Goal: Transaction & Acquisition: Purchase product/service

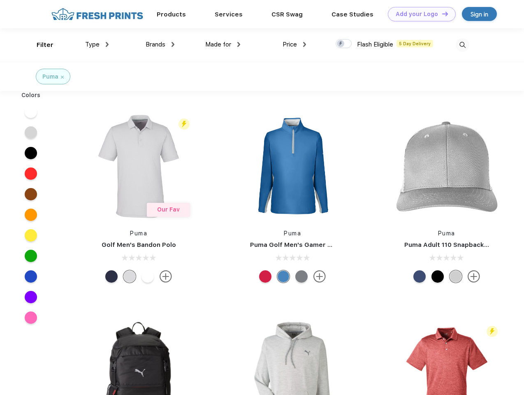
click at [419, 14] on link "Add your Logo Design Tool" at bounding box center [422, 14] width 68 height 14
click at [0, 0] on div "Design Tool" at bounding box center [0, 0] width 0 height 0
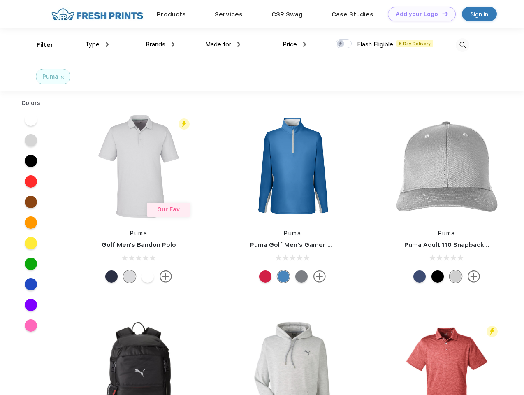
click at [442, 14] on link "Add your Logo Design Tool" at bounding box center [422, 14] width 68 height 14
click at [40, 45] on div "Filter" at bounding box center [45, 44] width 17 height 9
click at [97, 44] on span "Type" at bounding box center [92, 44] width 14 height 7
click at [160, 44] on span "Brands" at bounding box center [156, 44] width 20 height 7
click at [223, 44] on span "Made for" at bounding box center [218, 44] width 26 height 7
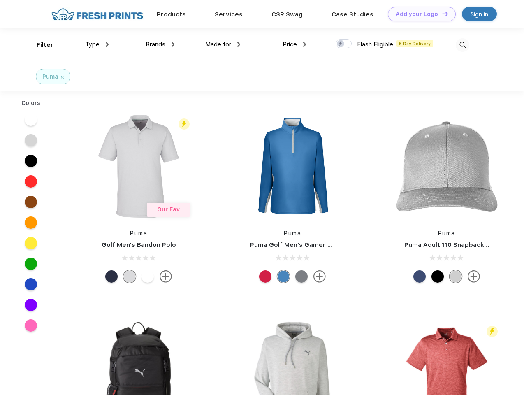
click at [295, 44] on span "Price" at bounding box center [290, 44] width 14 height 7
click at [344, 44] on div at bounding box center [344, 43] width 16 height 9
click at [341, 44] on input "checkbox" at bounding box center [338, 41] width 5 height 5
click at [463, 45] on img at bounding box center [463, 45] width 14 height 14
